Goal: Use online tool/utility: Utilize a website feature to perform a specific function

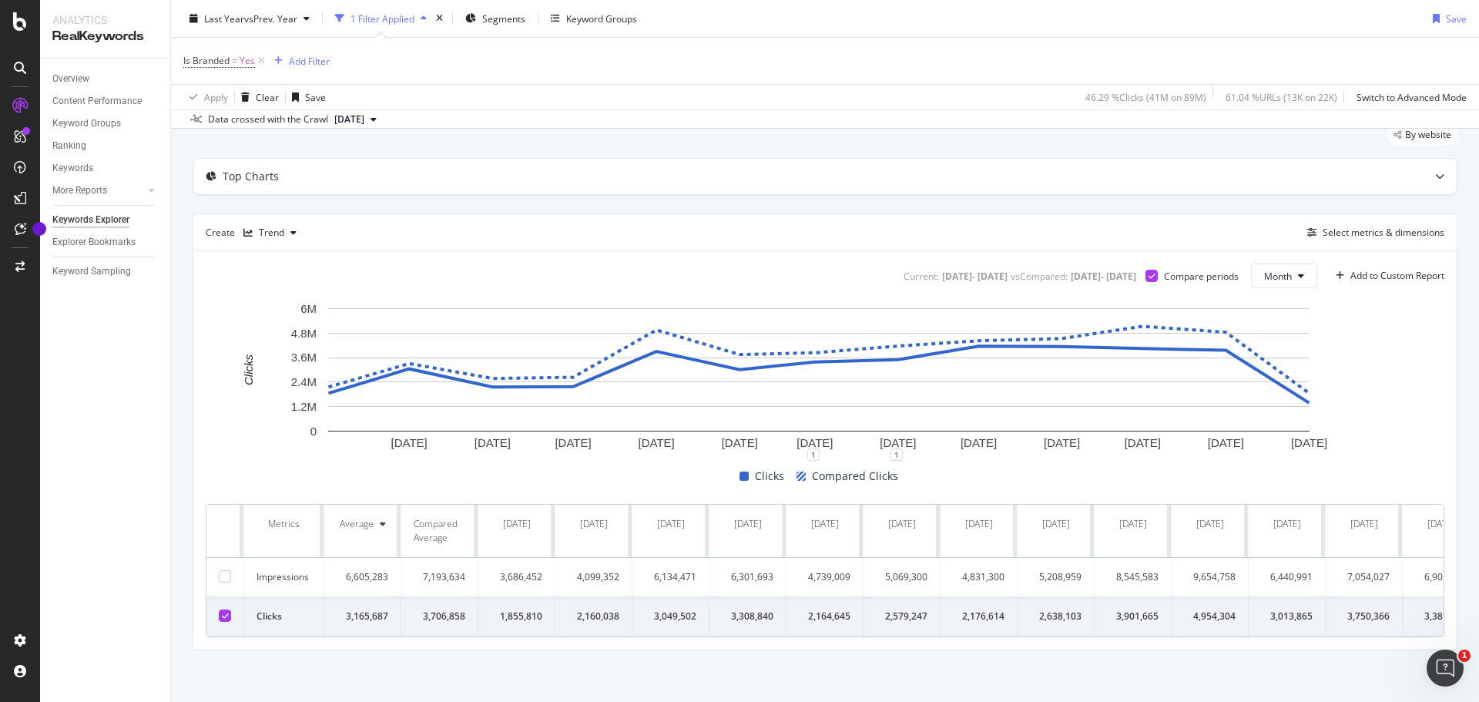
scroll to position [68, 0]
click at [1410, 269] on div "Add to Custom Report" at bounding box center [1398, 273] width 94 height 9
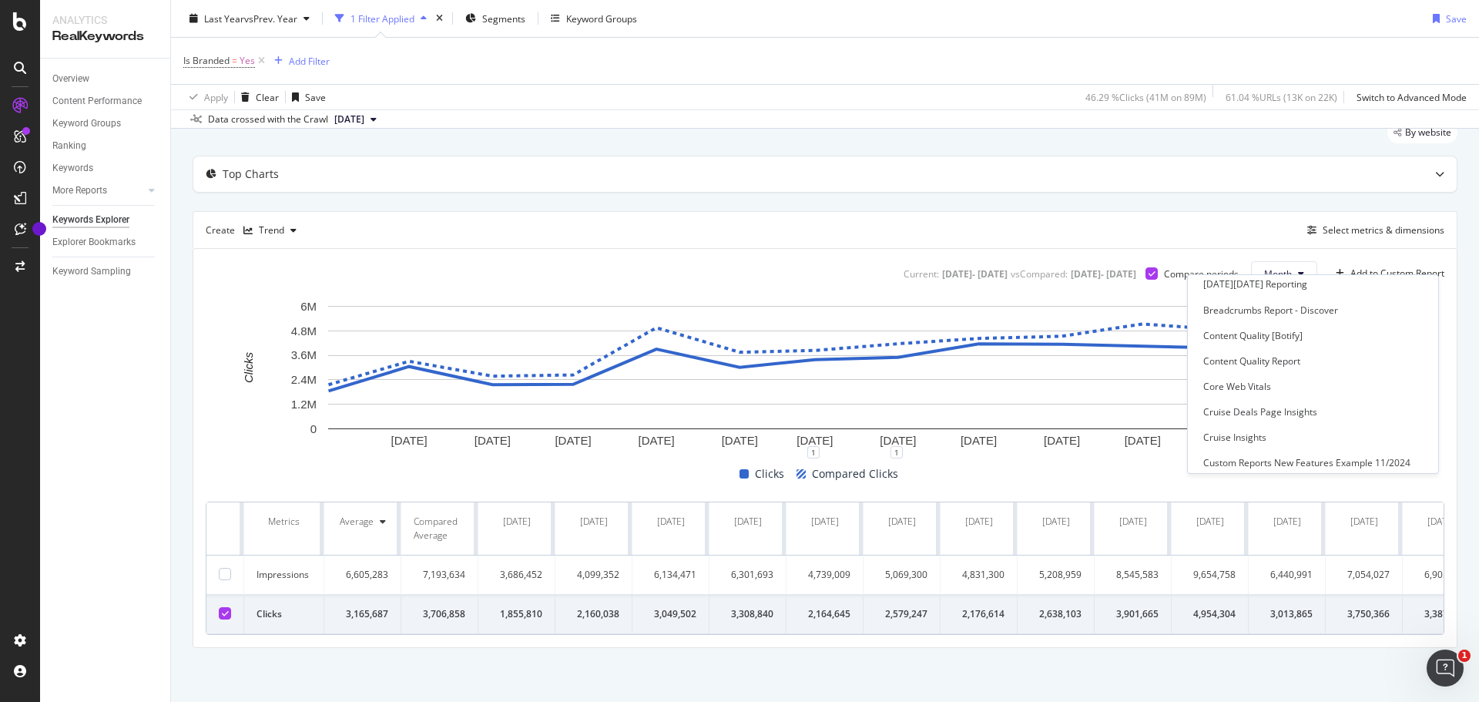
scroll to position [0, 0]
click at [1251, 190] on div "Top Charts Create Trend Select metrics & dimensions Current: 2024 Sep. 13th - 2…" at bounding box center [825, 402] width 1265 height 492
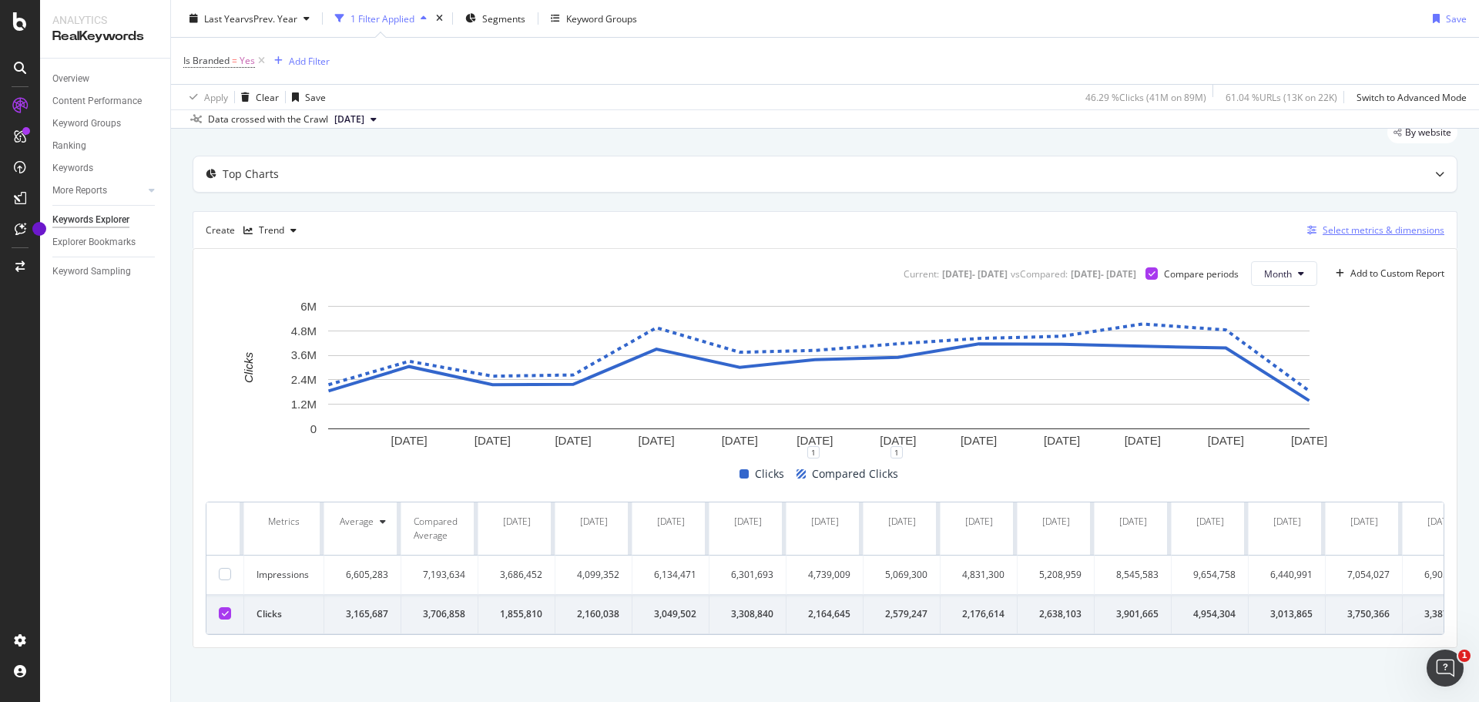
click at [1333, 223] on div "Select metrics & dimensions" at bounding box center [1384, 229] width 122 height 13
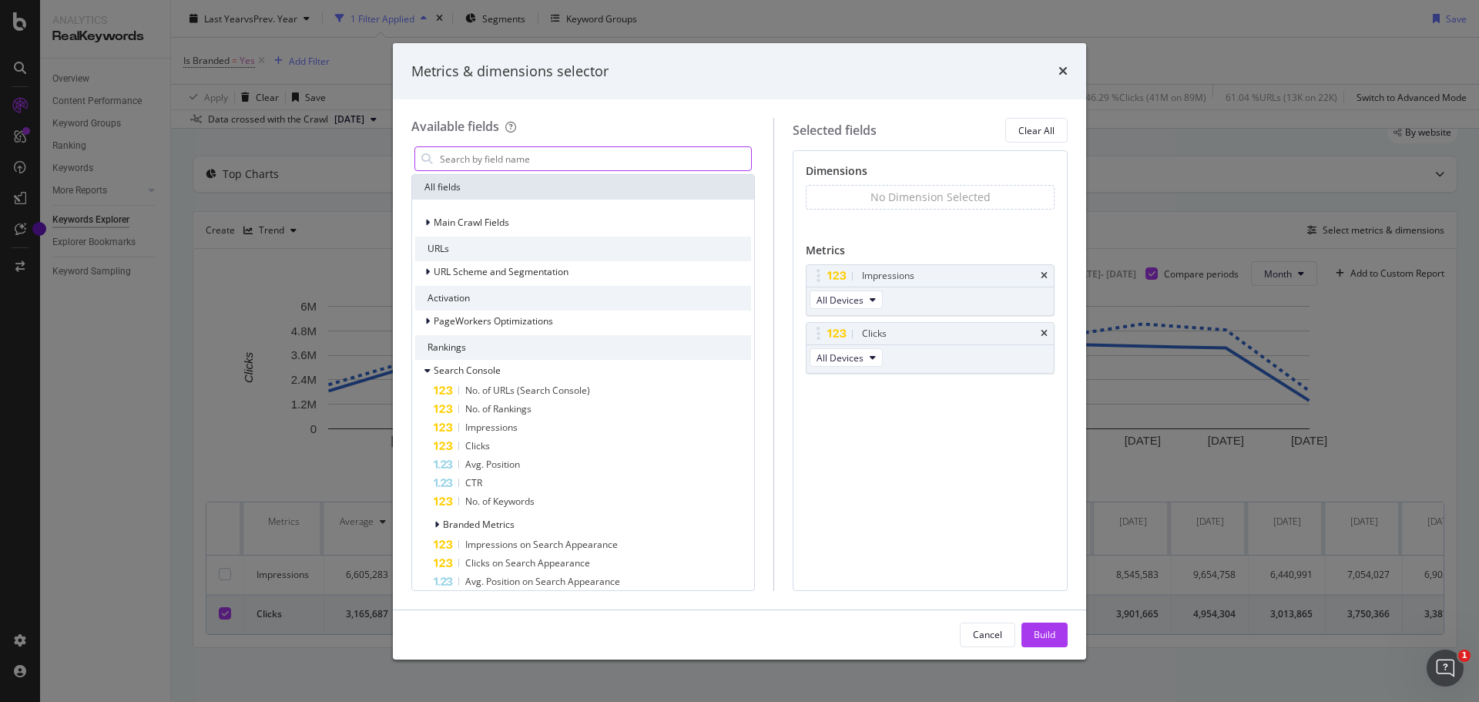
click at [456, 153] on input "modal" at bounding box center [594, 158] width 313 height 23
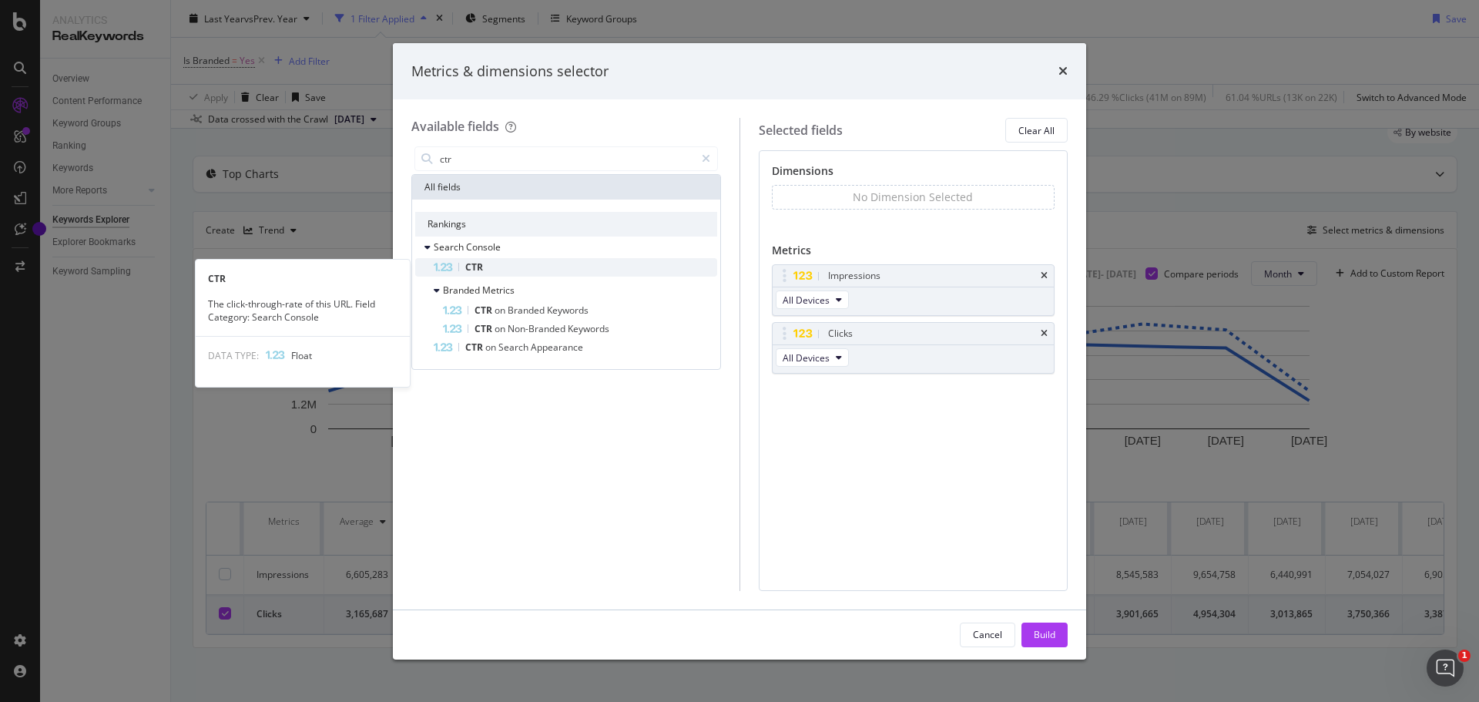
type input "ctr"
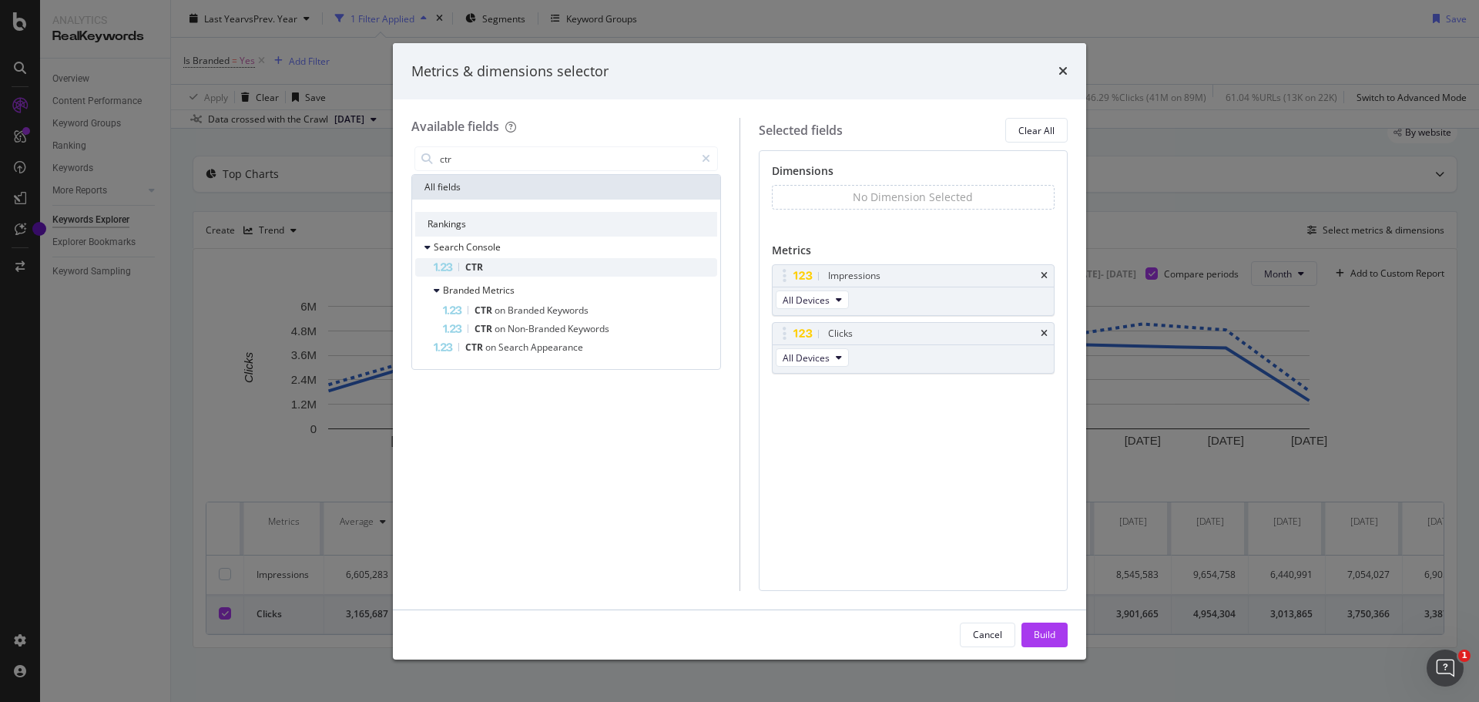
click at [497, 267] on div "CTR" at bounding box center [576, 267] width 284 height 18
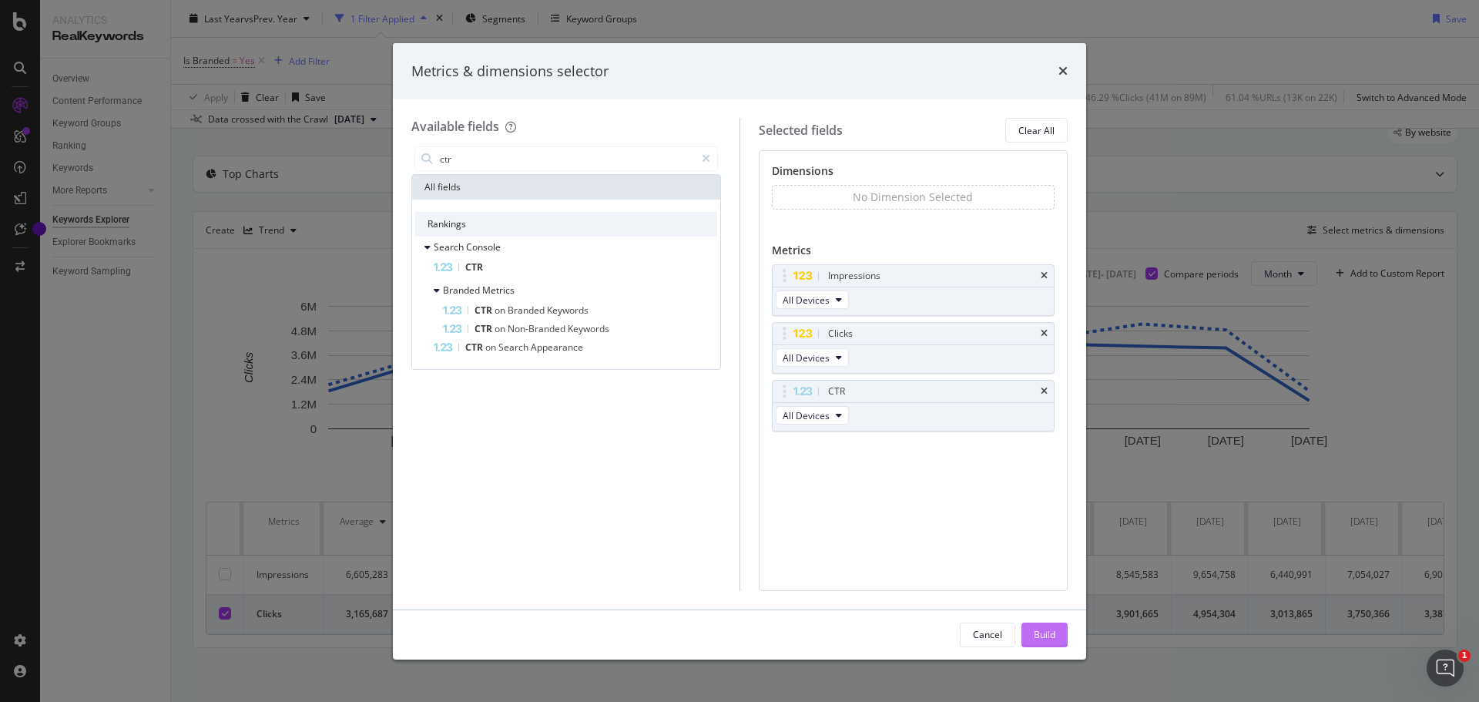
click at [1040, 639] on div "Build" at bounding box center [1045, 634] width 22 height 13
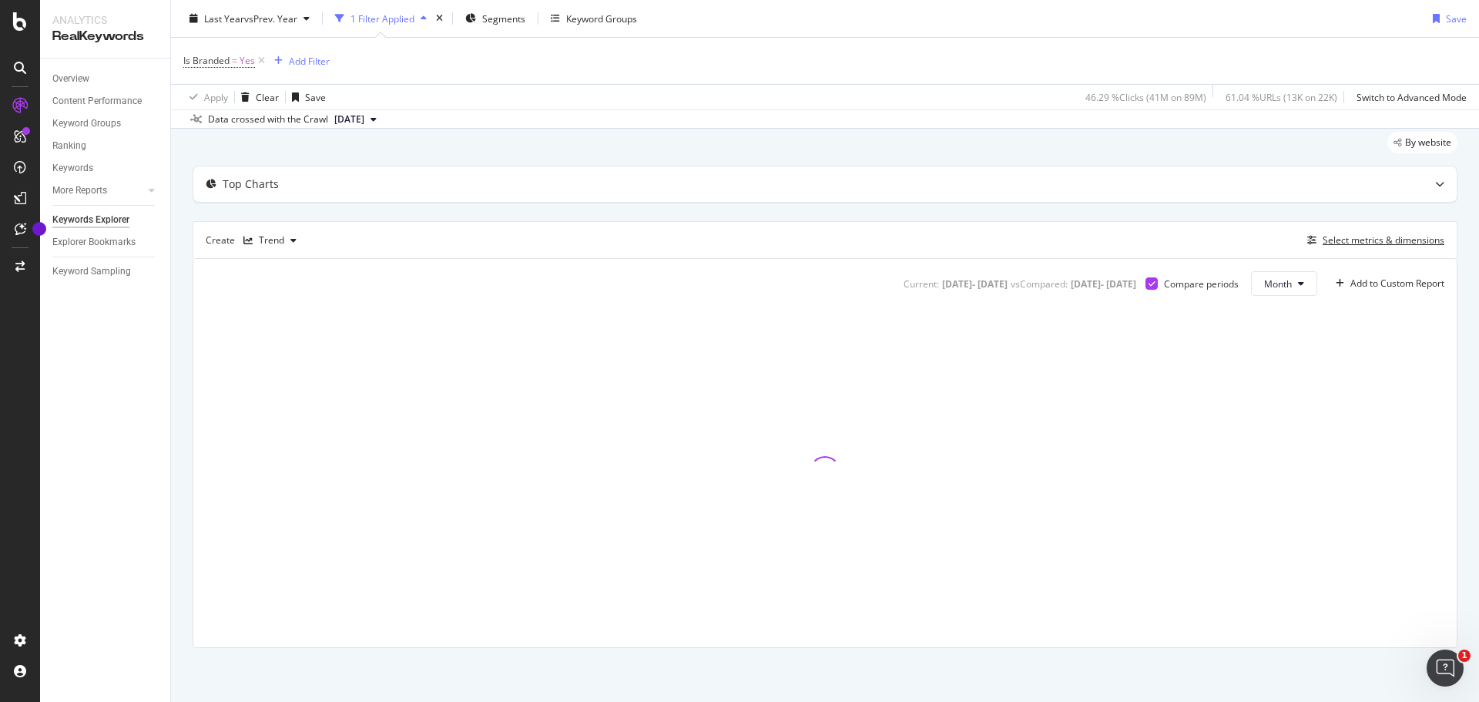
scroll to position [46, 0]
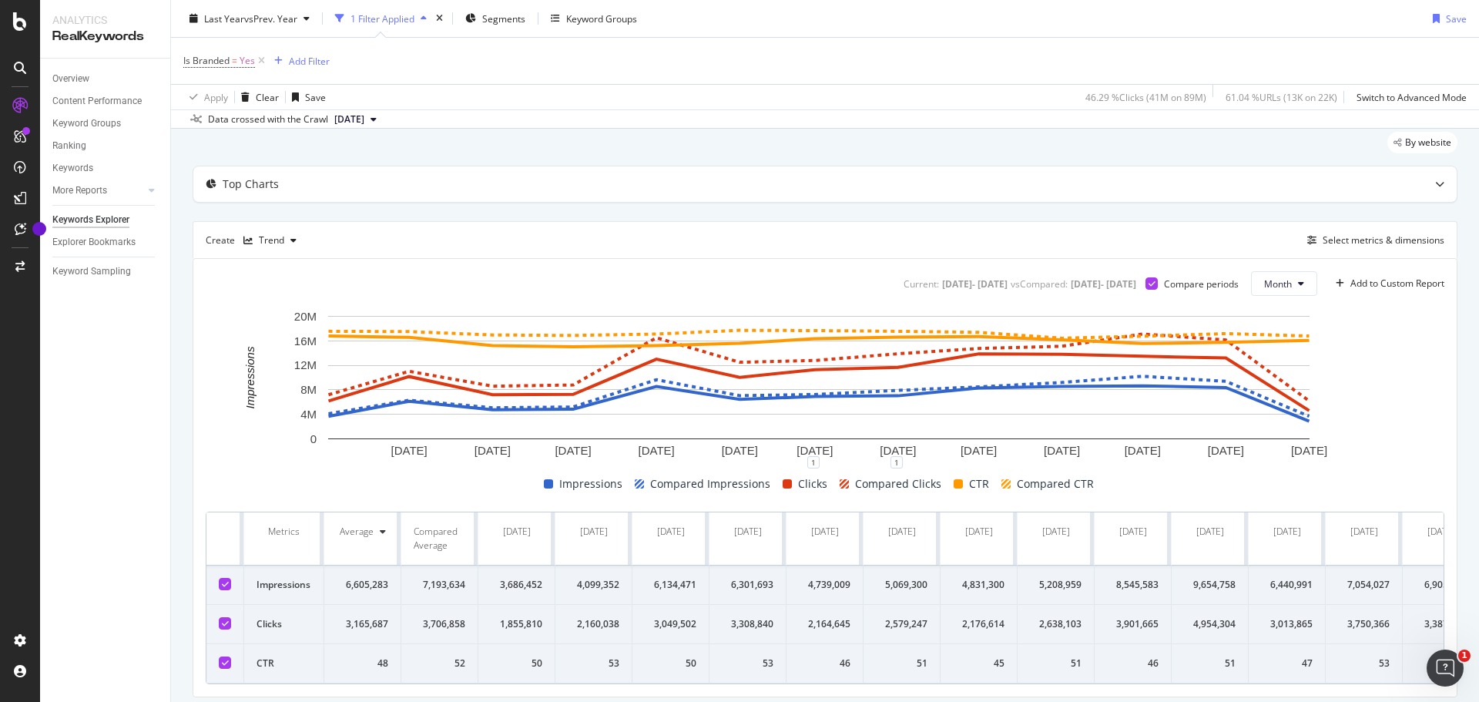
click at [228, 617] on div at bounding box center [225, 623] width 12 height 12
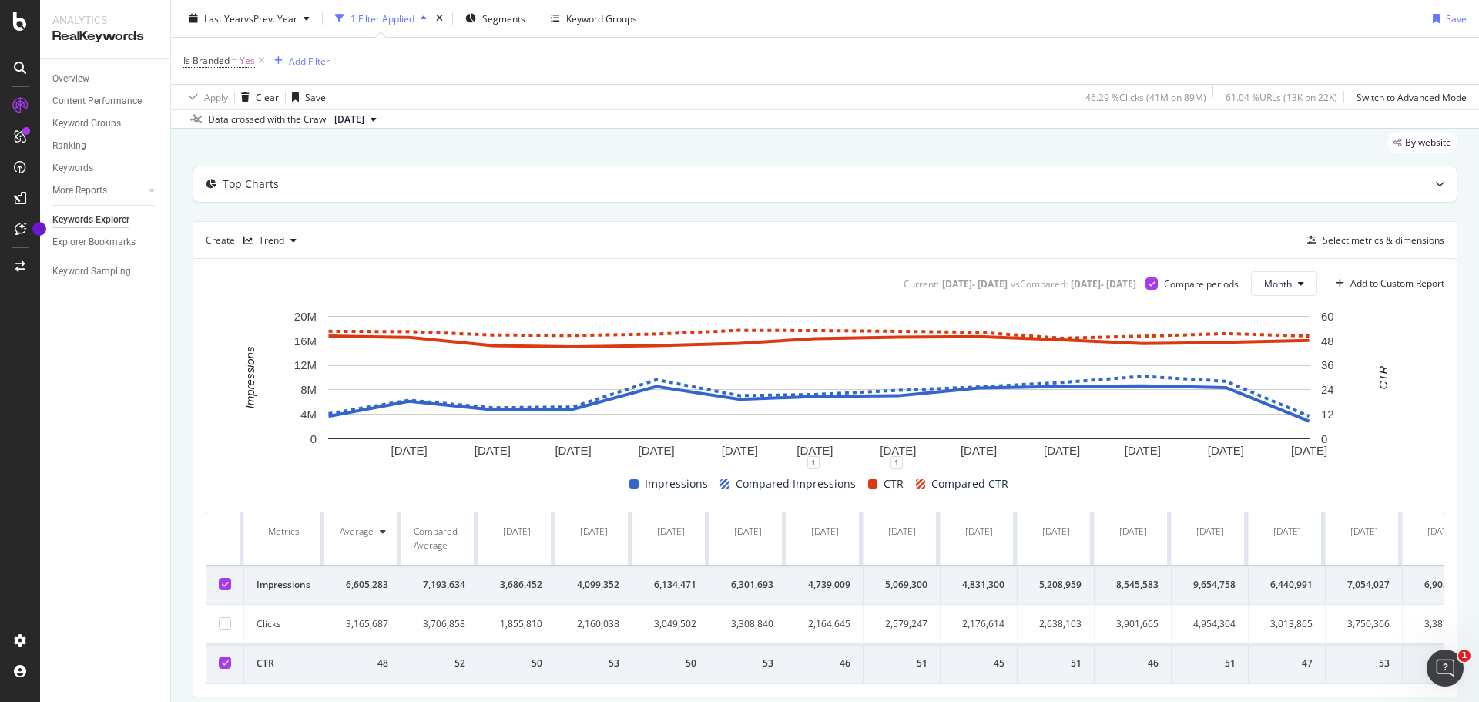
click at [220, 581] on div at bounding box center [225, 584] width 12 height 12
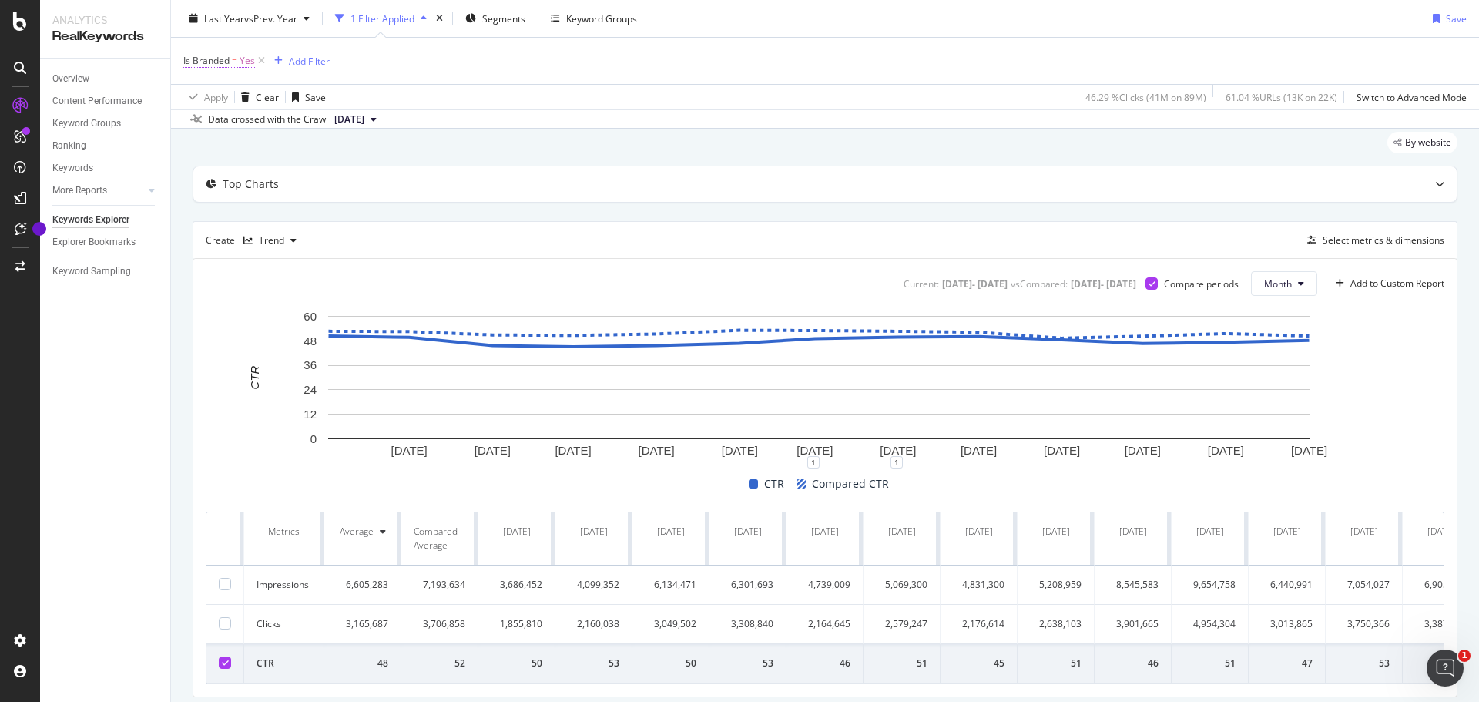
click at [240, 58] on span "Yes" at bounding box center [247, 61] width 15 height 22
click at [220, 96] on icon at bounding box center [218, 96] width 11 height 9
click at [215, 146] on span "No" at bounding box center [210, 149] width 12 height 13
click at [357, 128] on div "Apply" at bounding box center [354, 129] width 24 height 13
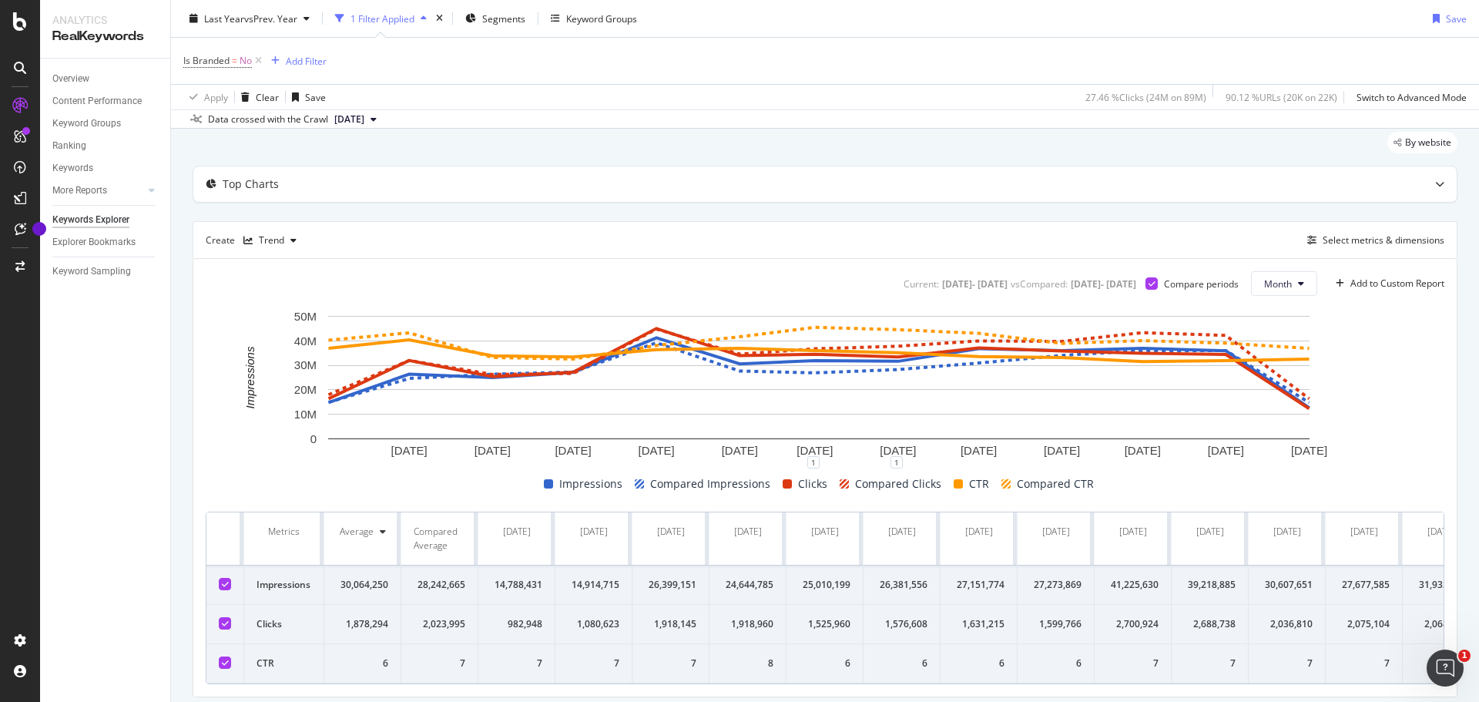
click at [222, 589] on div at bounding box center [225, 584] width 12 height 12
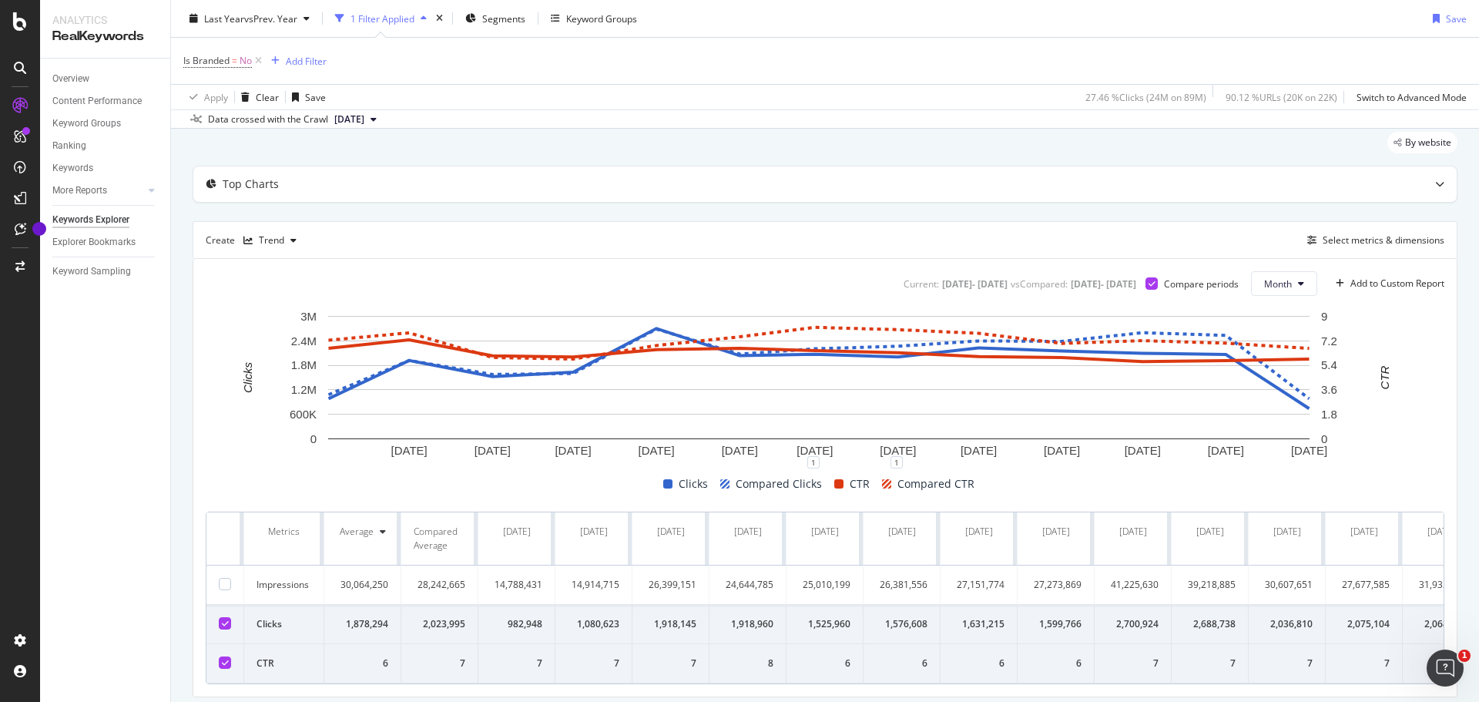
click at [224, 628] on div at bounding box center [225, 623] width 12 height 12
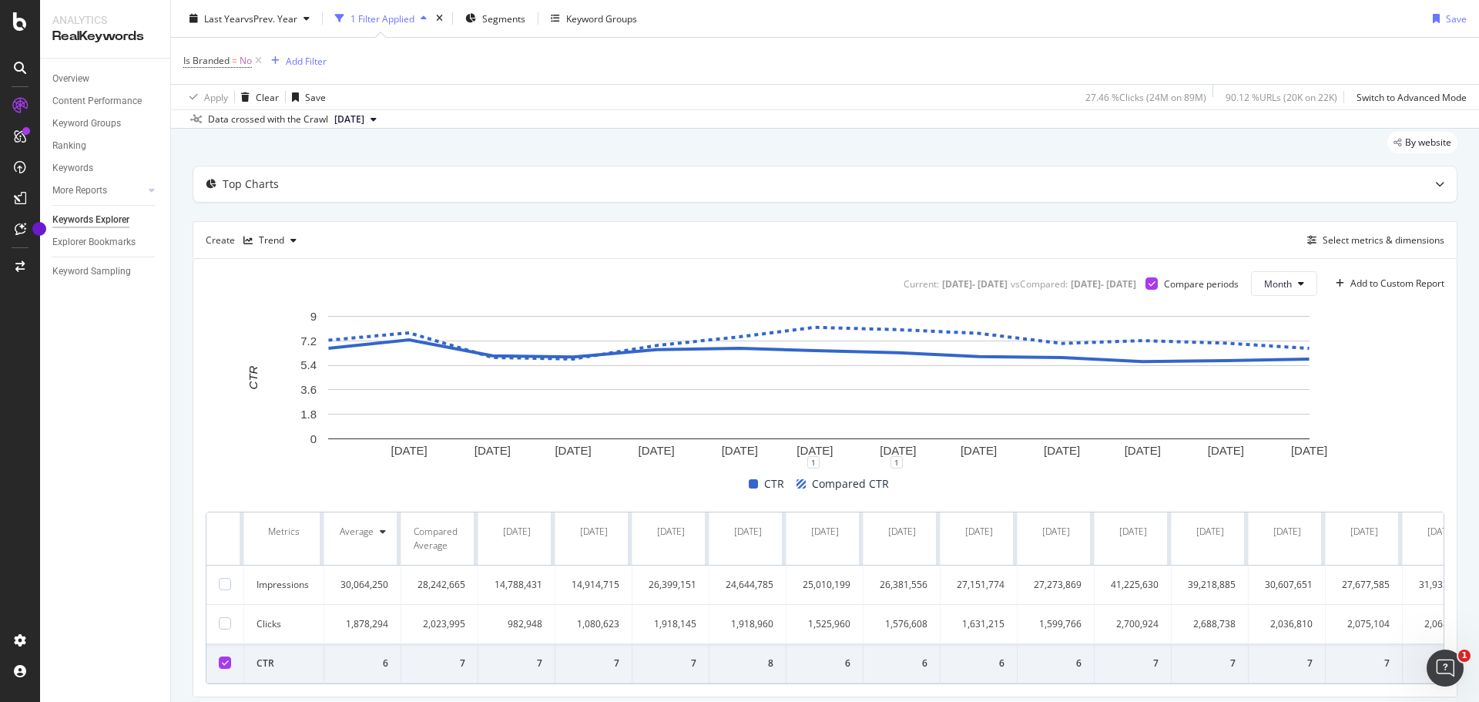
click at [227, 666] on icon at bounding box center [225, 663] width 7 height 8
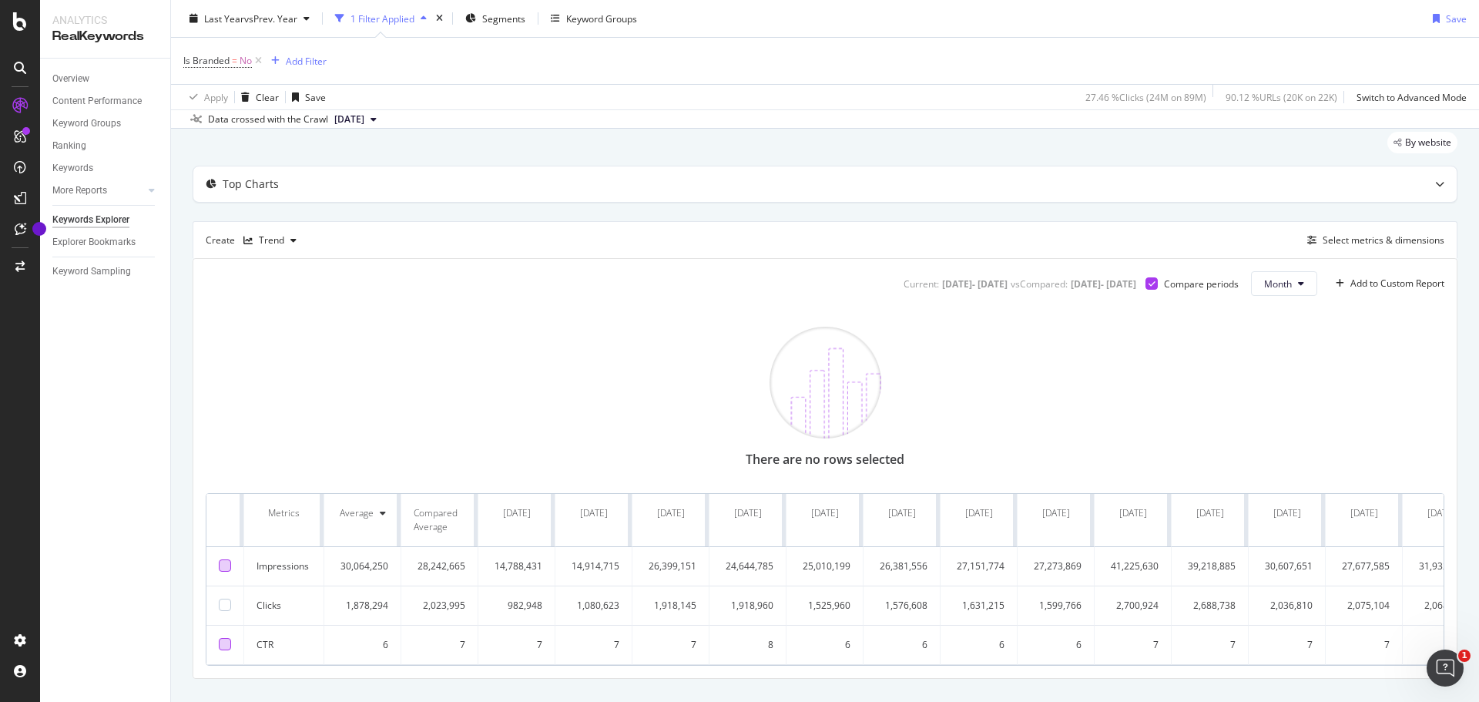
click at [225, 565] on div at bounding box center [225, 565] width 12 height 12
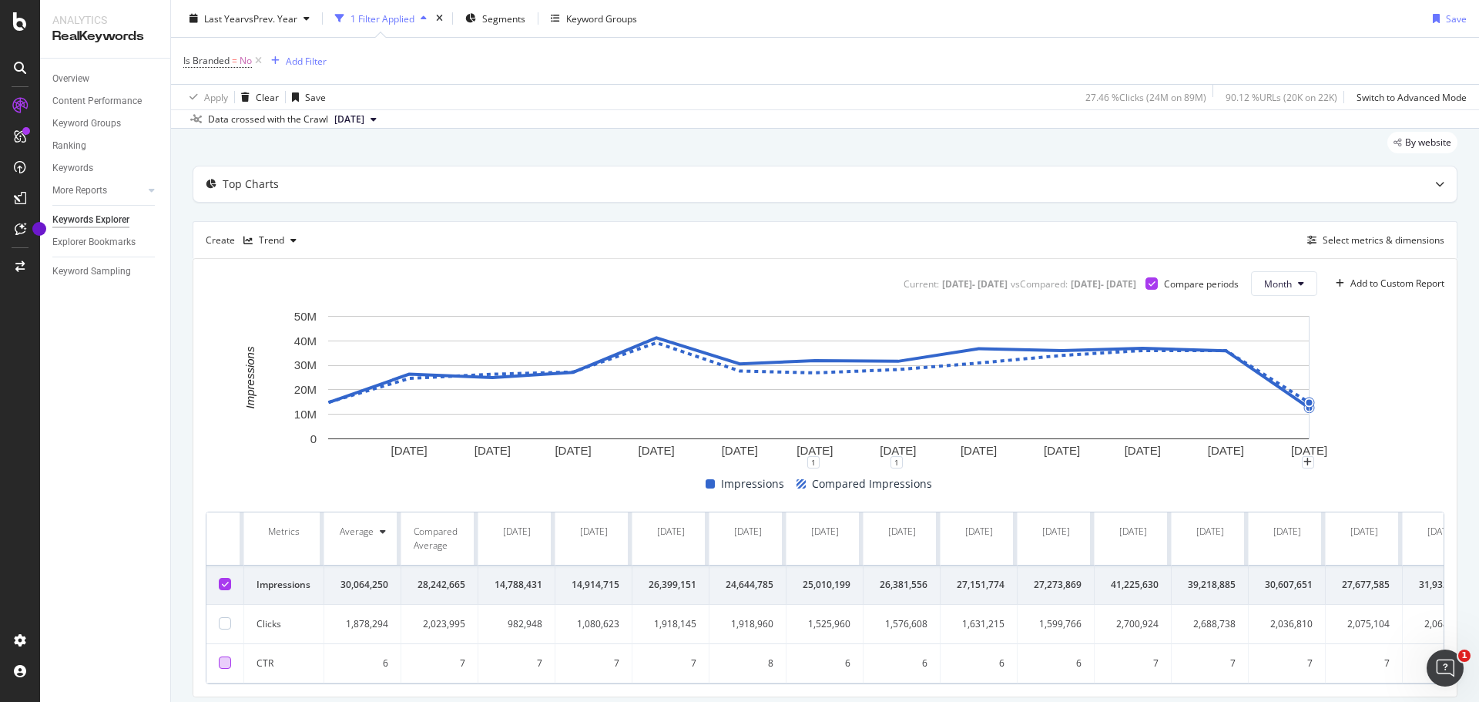
drag, startPoint x: 1219, startPoint y: 354, endPoint x: 1407, endPoint y: 331, distance: 189.5
click at [1407, 331] on icon "1 Oct. 2024 1 Nov. 2024 1 Dec. 2024 1 Jan. 2025 1 Feb. 2025 1 Mar. 2025 1 Apr. …" at bounding box center [819, 385] width 1227 height 154
click at [1409, 331] on rect "A chart." at bounding box center [819, 385] width 1227 height 154
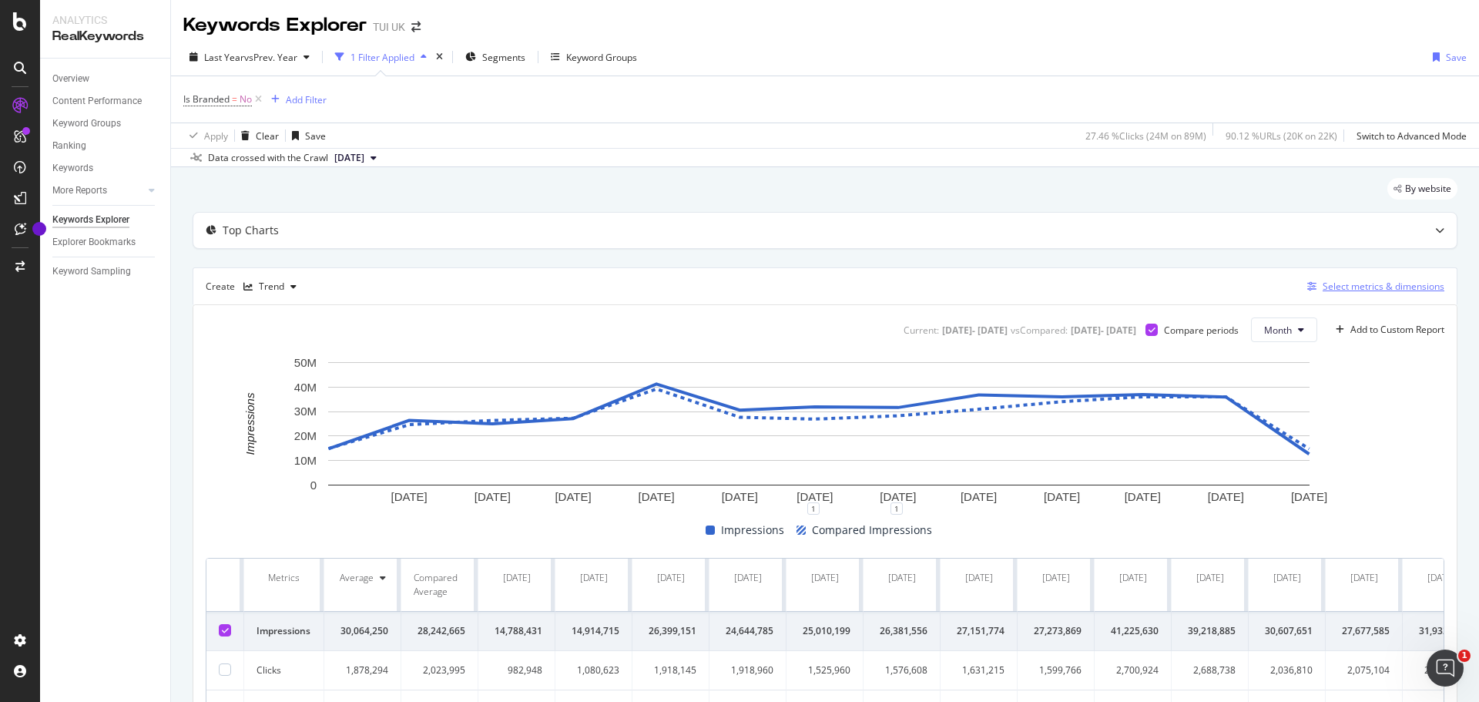
click at [1381, 284] on div "Select metrics & dimensions" at bounding box center [1384, 286] width 122 height 13
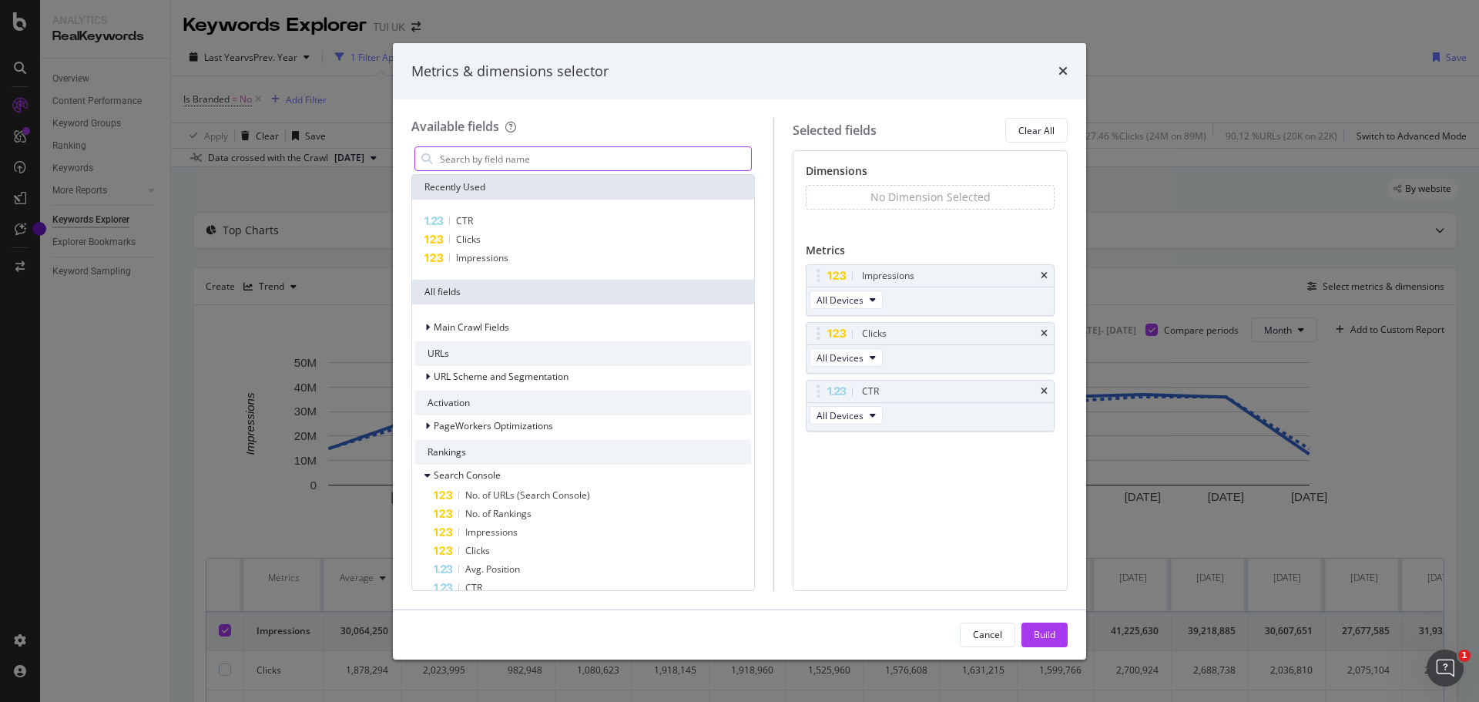
click at [467, 162] on input "modal" at bounding box center [594, 158] width 313 height 23
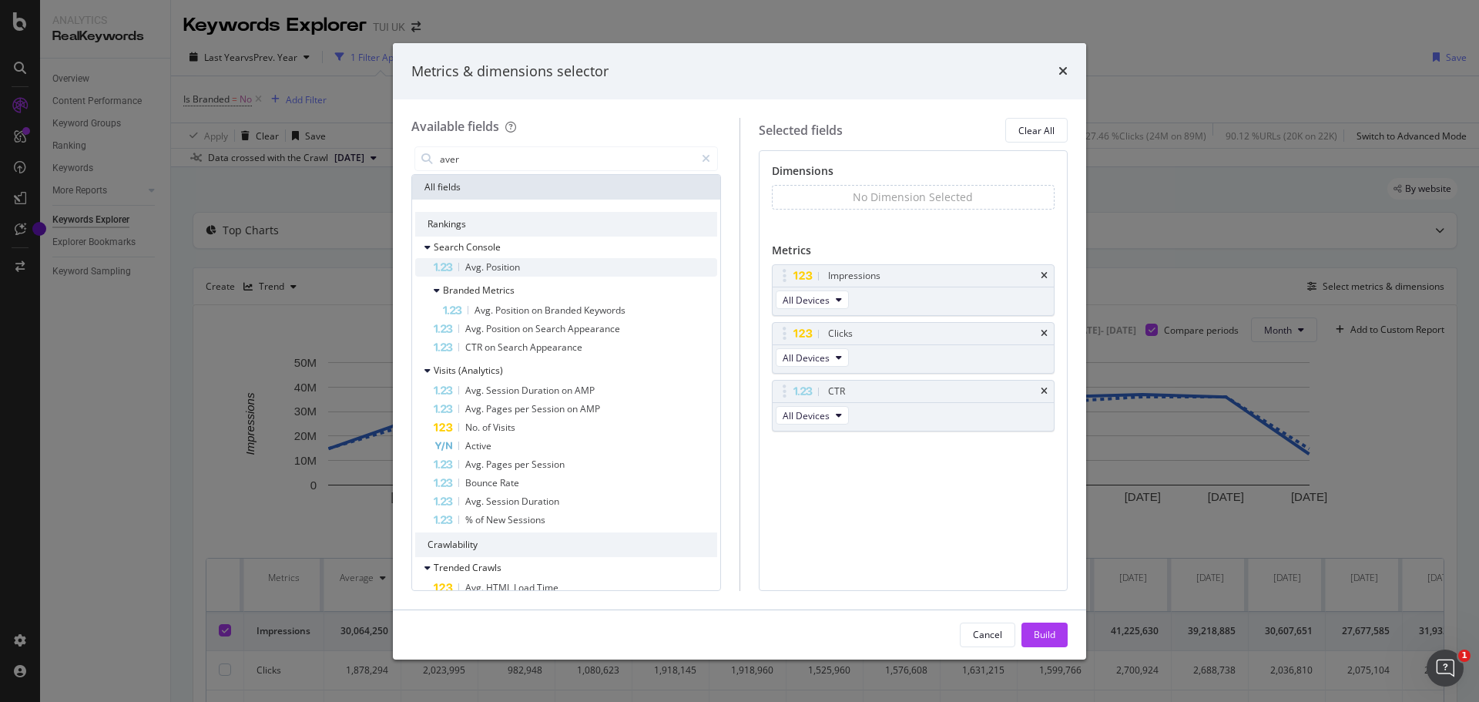
type input "aver"
click at [494, 265] on span "Position" at bounding box center [503, 266] width 34 height 13
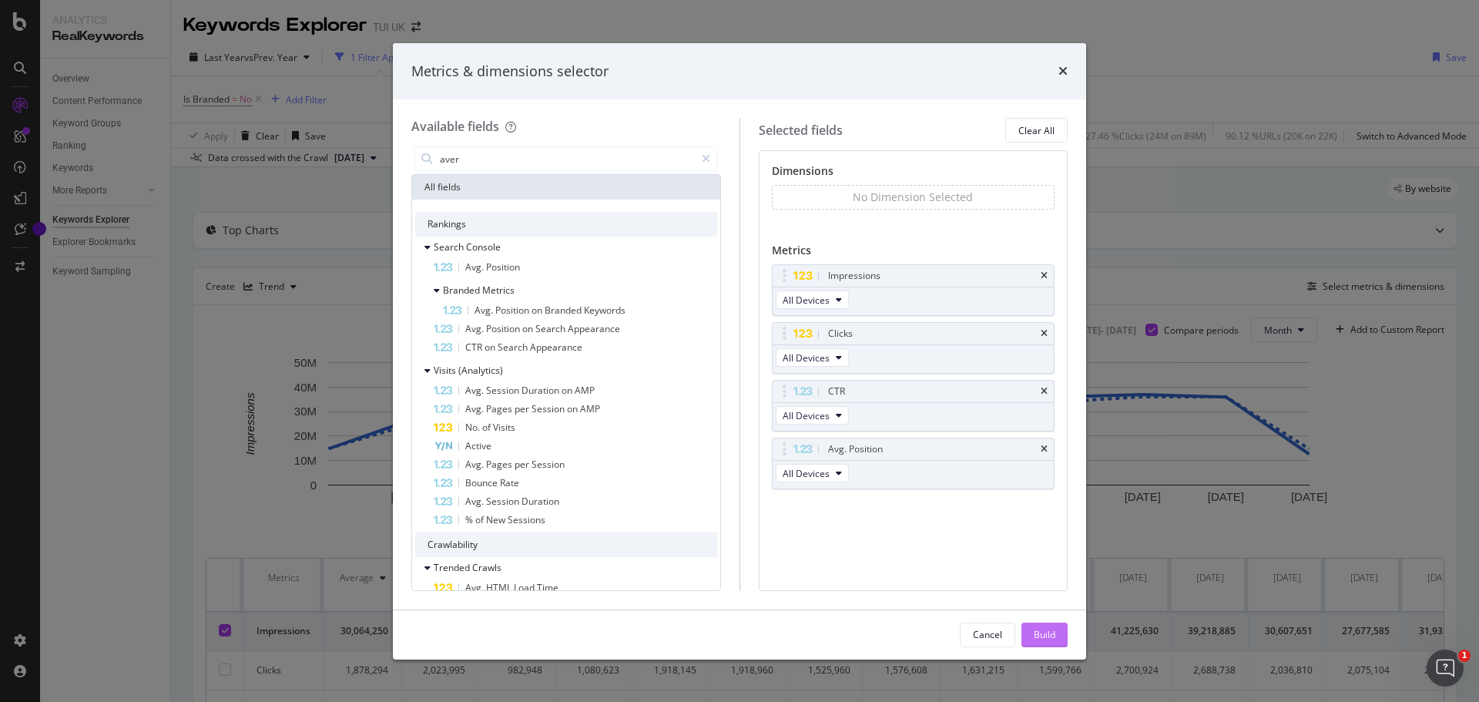
click at [1049, 637] on div "Build" at bounding box center [1045, 634] width 22 height 13
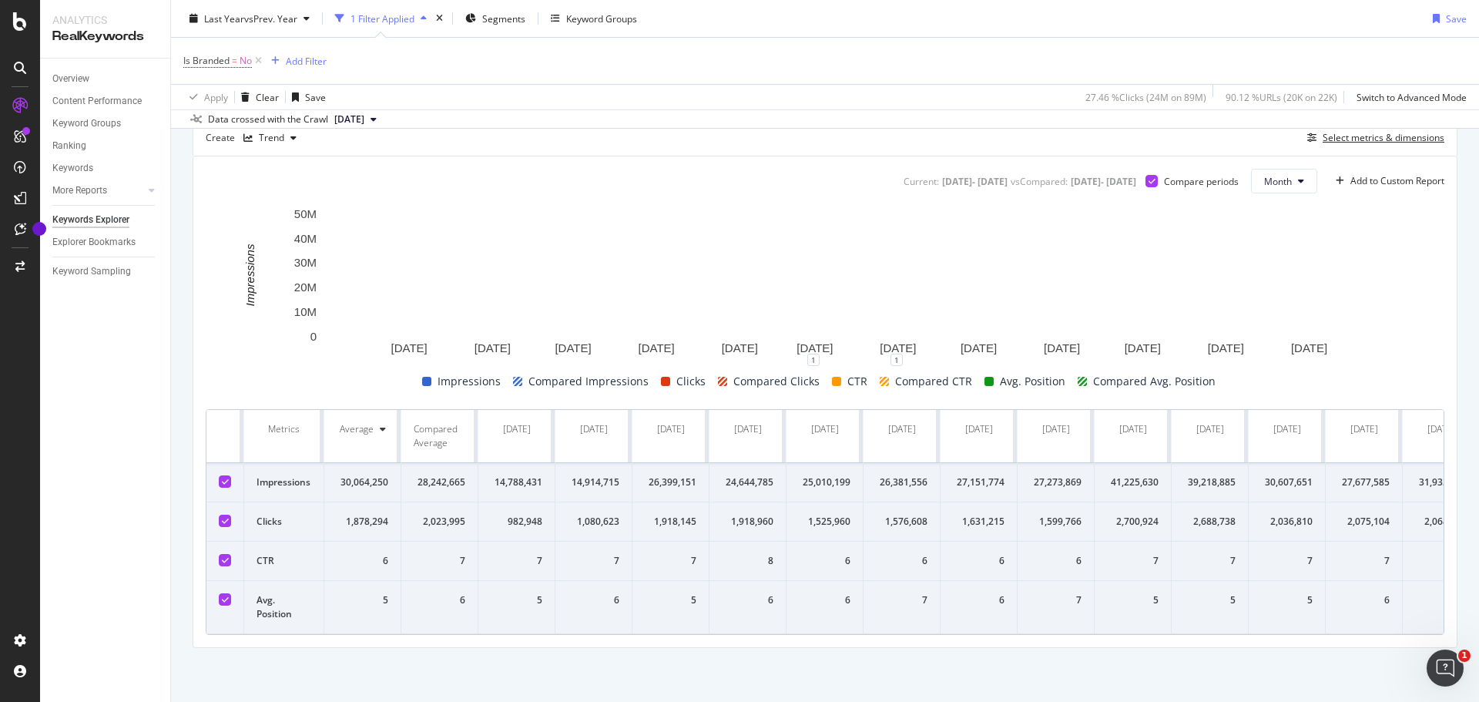
scroll to position [160, 0]
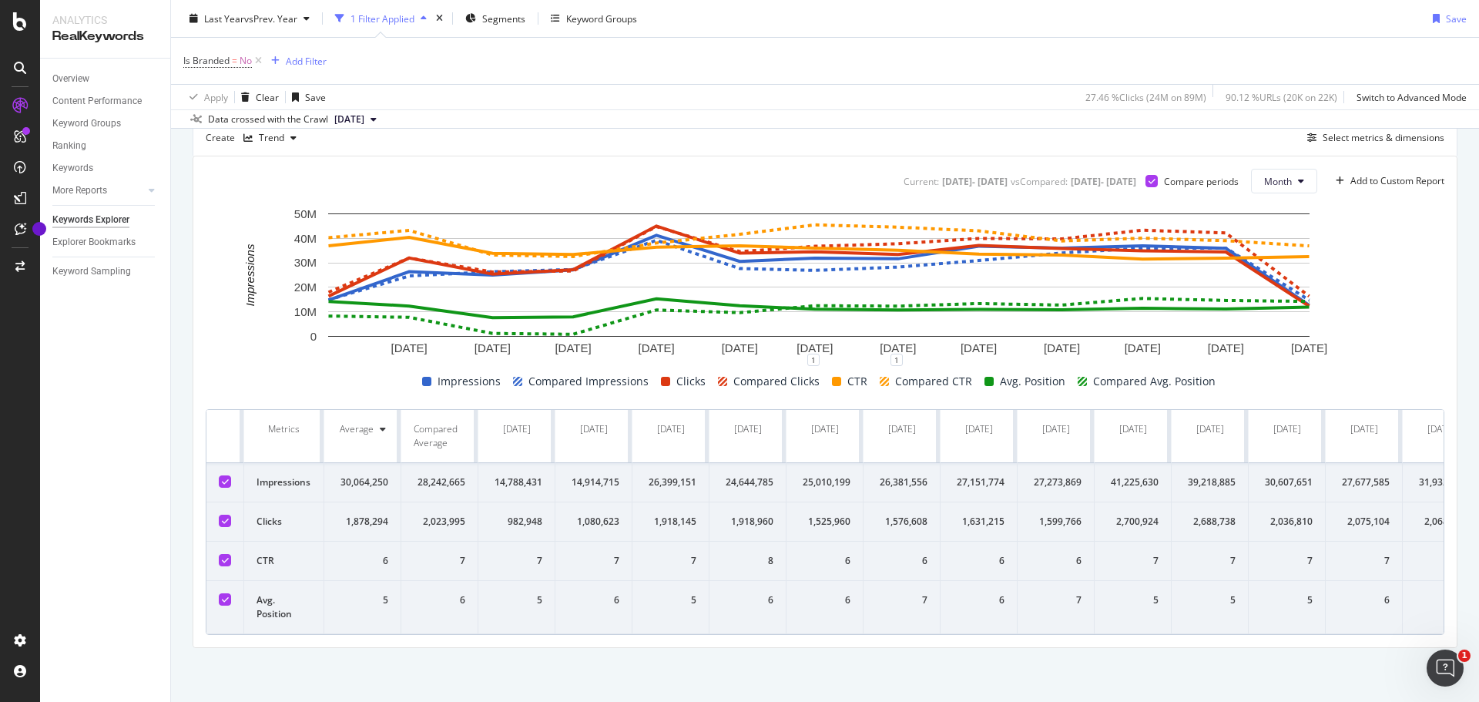
click at [226, 556] on icon at bounding box center [225, 560] width 7 height 8
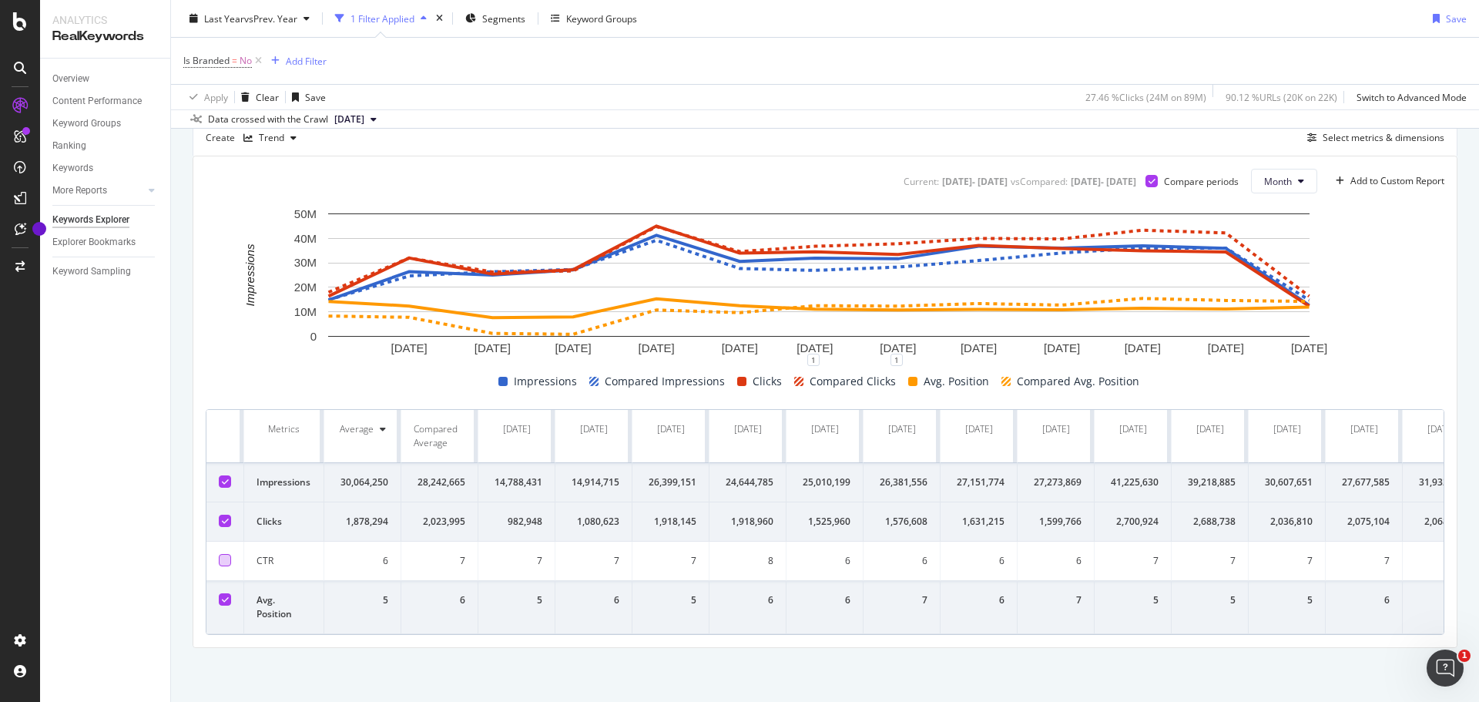
click at [223, 515] on div at bounding box center [225, 521] width 12 height 12
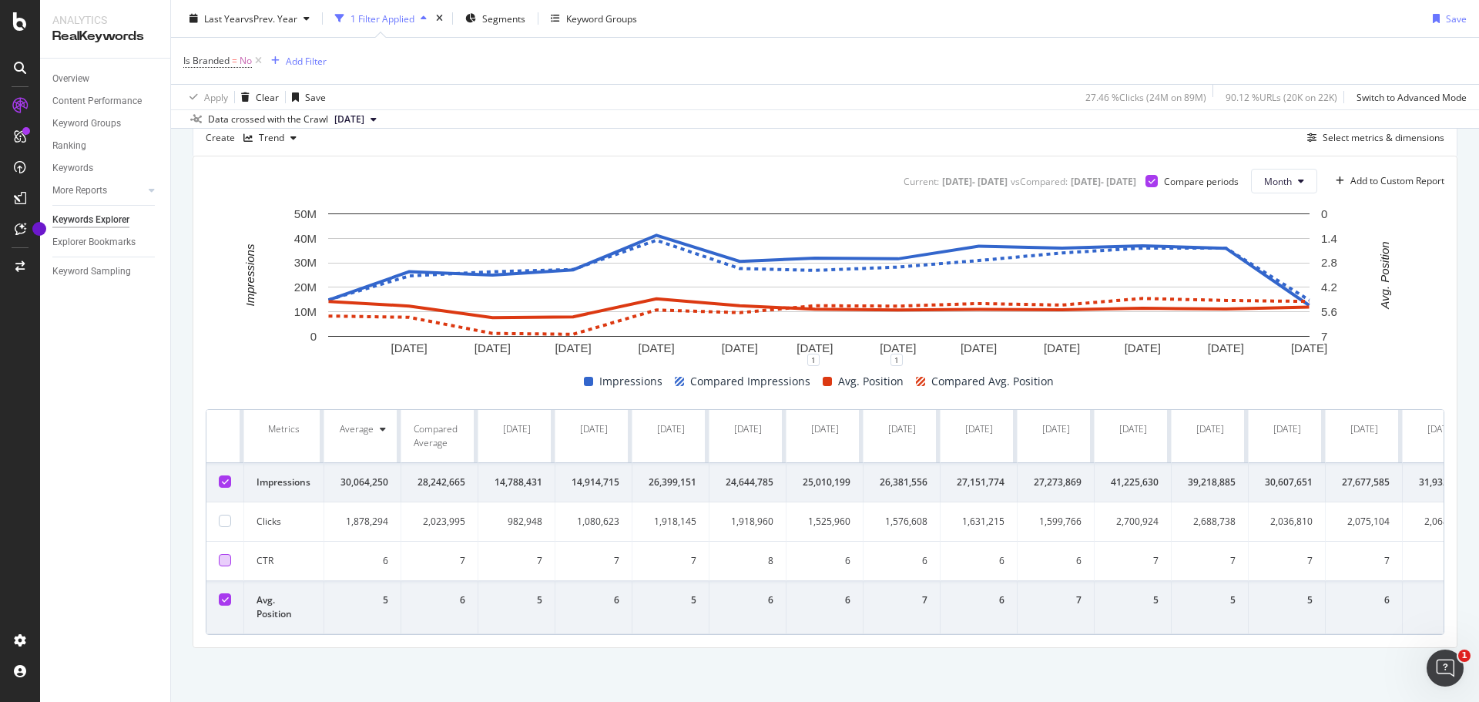
click at [220, 475] on div at bounding box center [225, 481] width 12 height 12
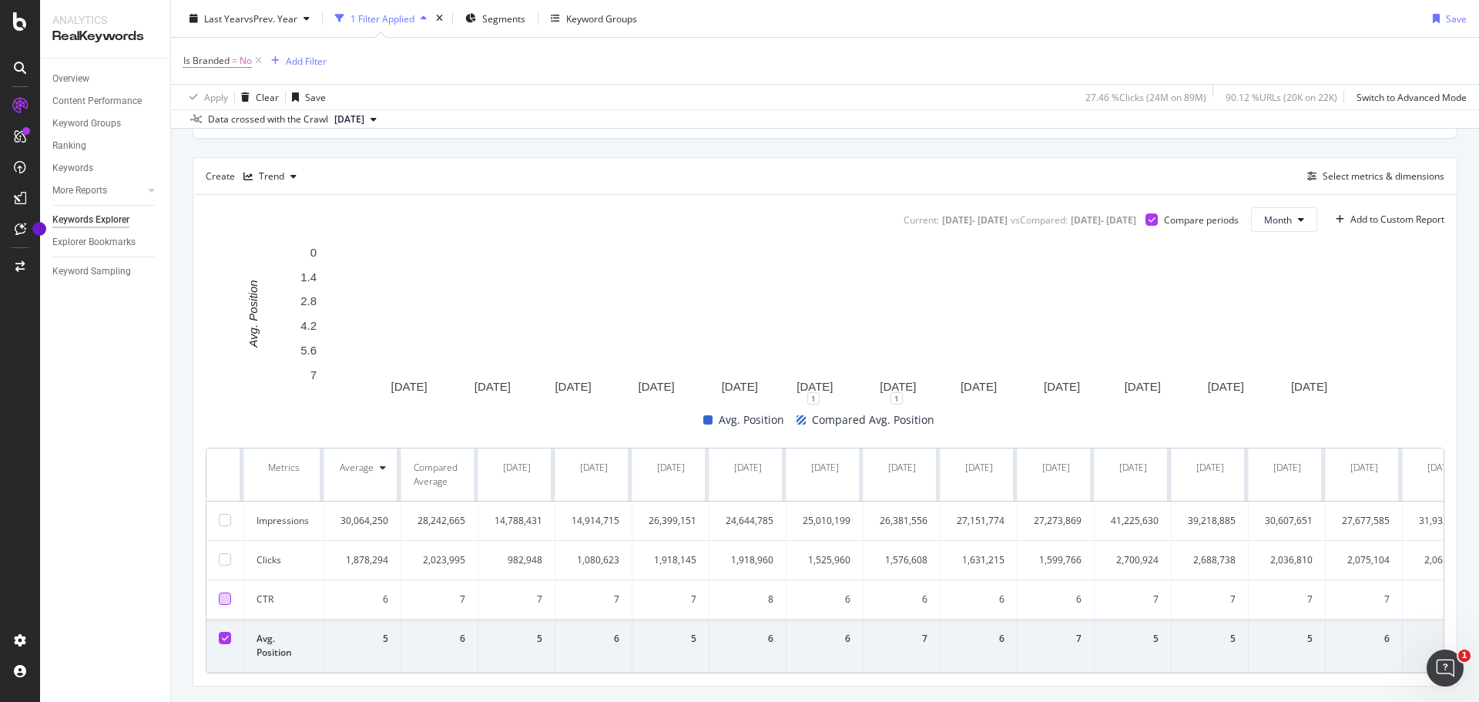
scroll to position [83, 0]
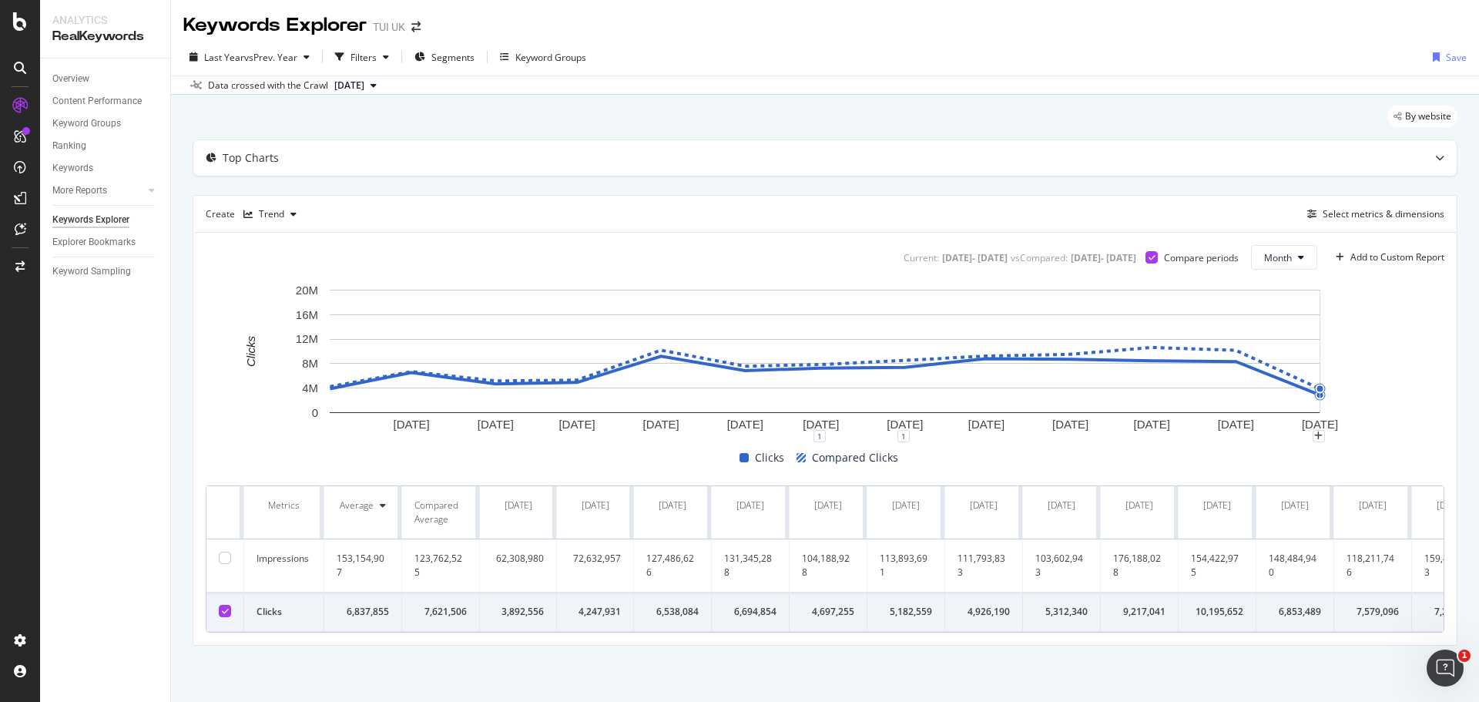
click at [1392, 307] on rect "A chart." at bounding box center [825, 359] width 1239 height 154
